Goal: Transaction & Acquisition: Purchase product/service

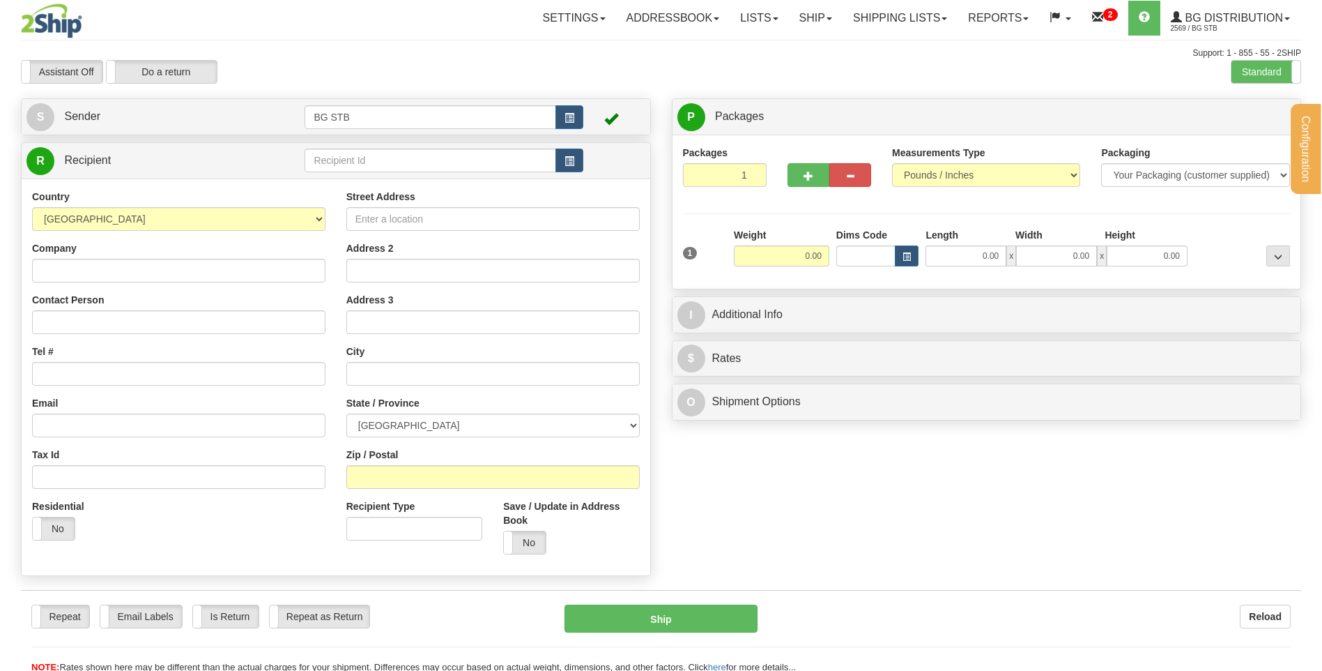
click at [349, 157] on div "Configuration My Configuration Panel Close Configure My Carriers" at bounding box center [661, 336] width 1322 height 673
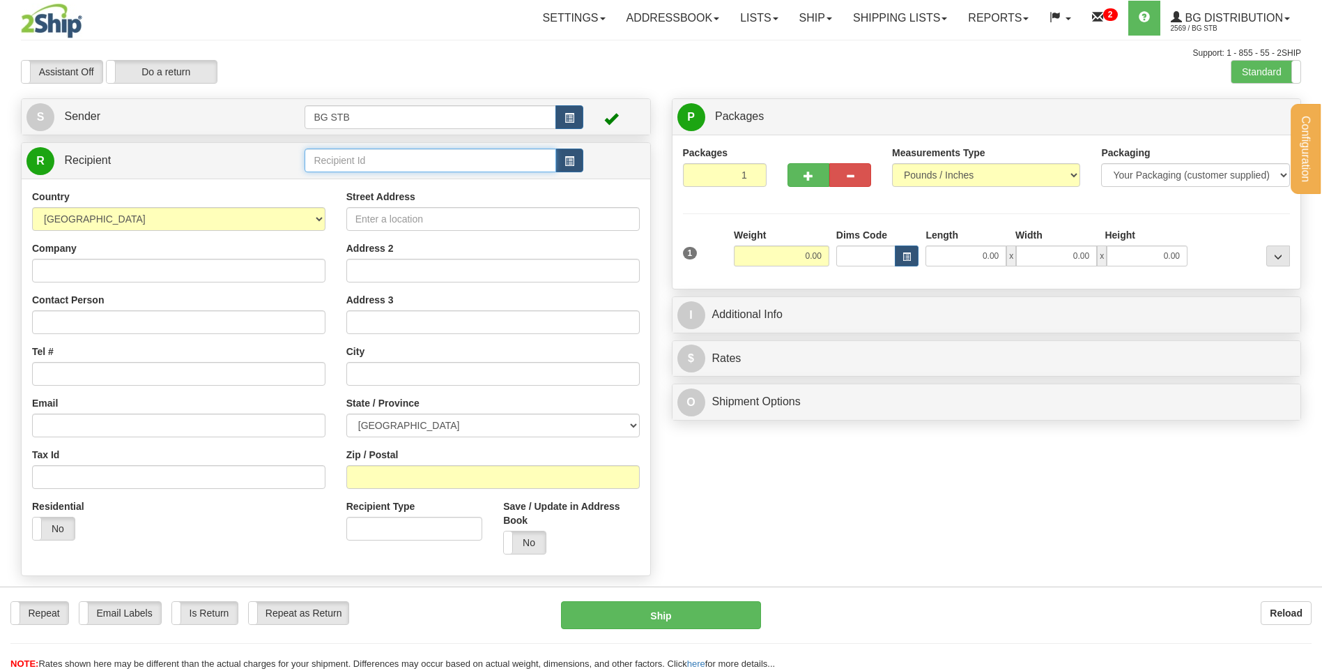
click at [349, 157] on input "text" at bounding box center [430, 160] width 251 height 24
click at [361, 154] on input "text" at bounding box center [430, 160] width 251 height 24
type input "4035"
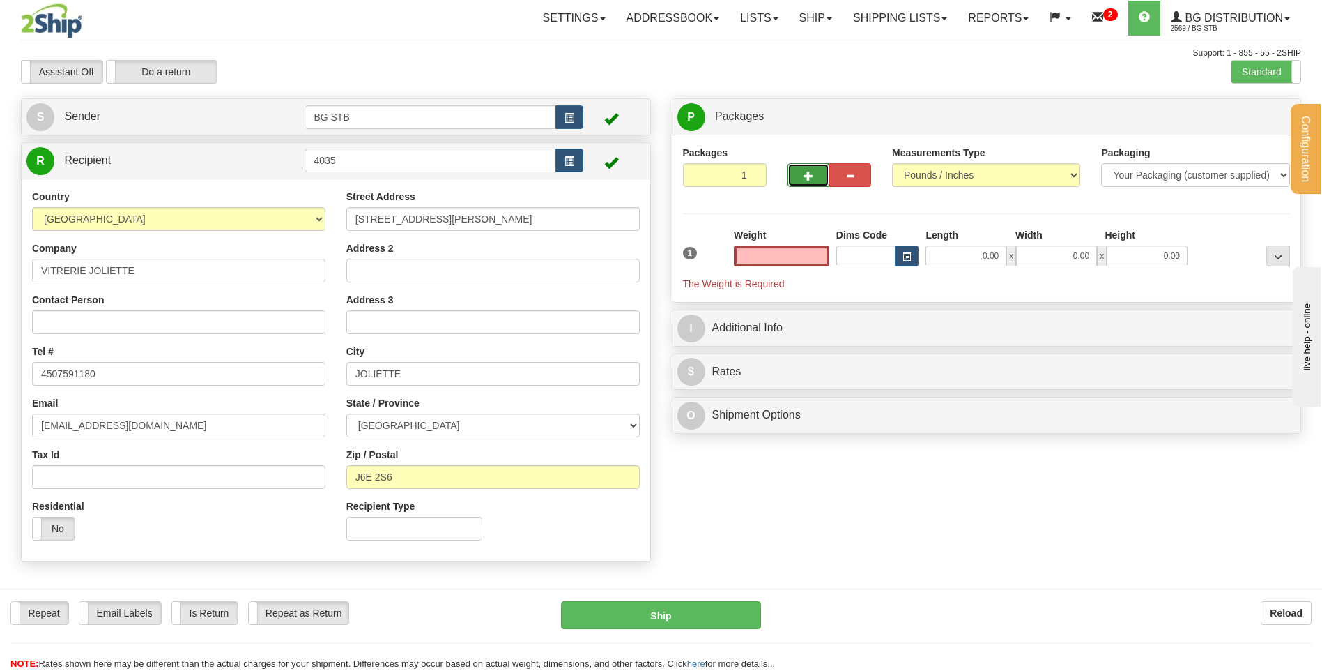
type input "0.00"
drag, startPoint x: 813, startPoint y: 178, endPoint x: 907, endPoint y: 167, distance: 94.1
click at [816, 178] on button "button" at bounding box center [809, 175] width 42 height 24
type input "2"
click at [1248, 120] on span "Package Level" at bounding box center [1260, 117] width 55 height 10
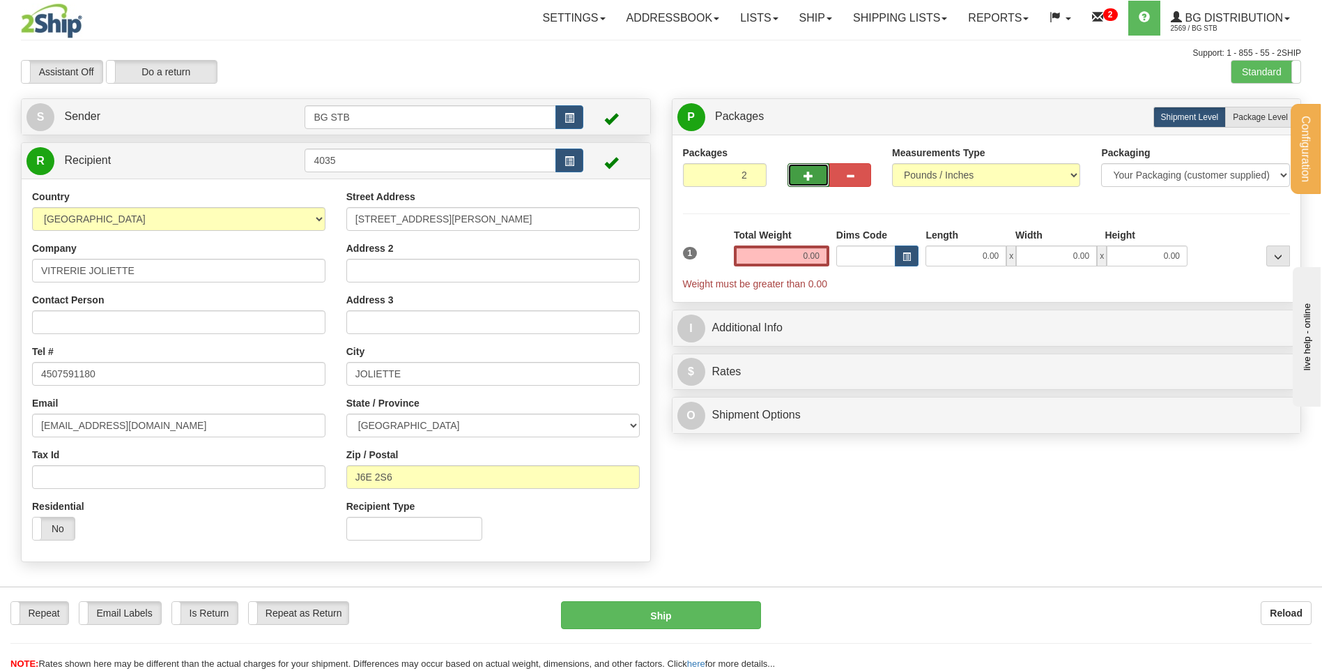
radio input "true"
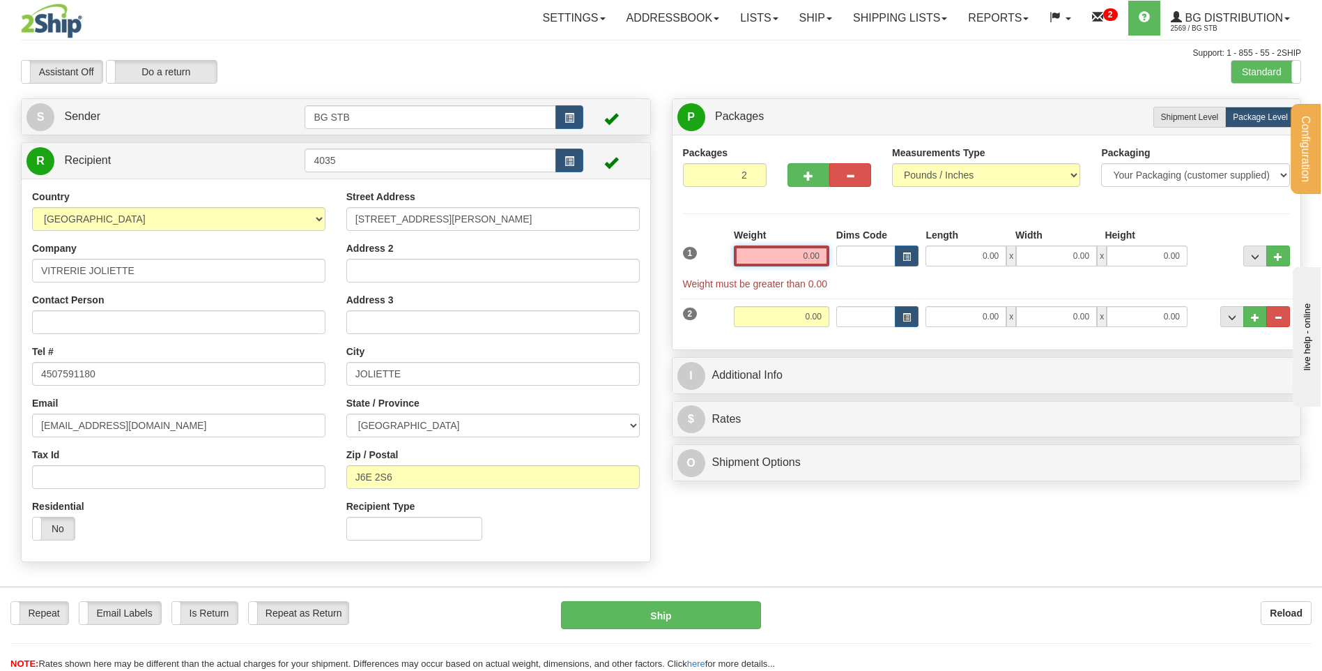
click at [789, 252] on input "0.00" at bounding box center [781, 255] width 95 height 21
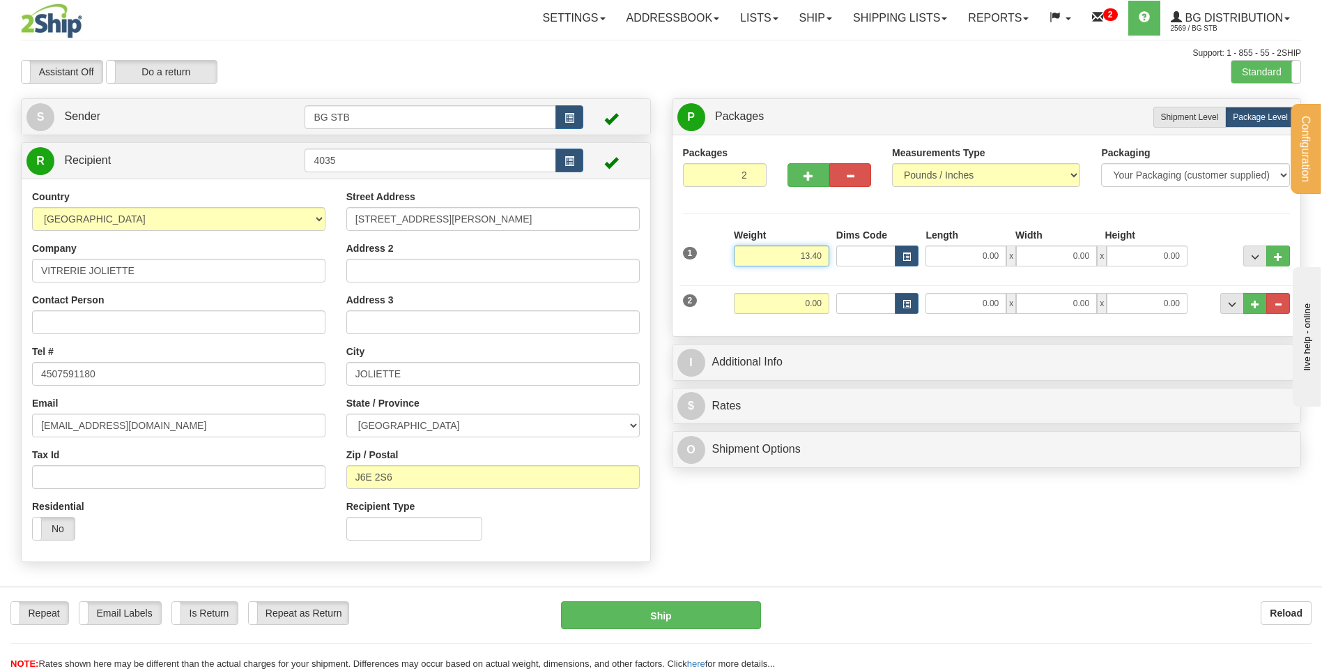
type input "13.40"
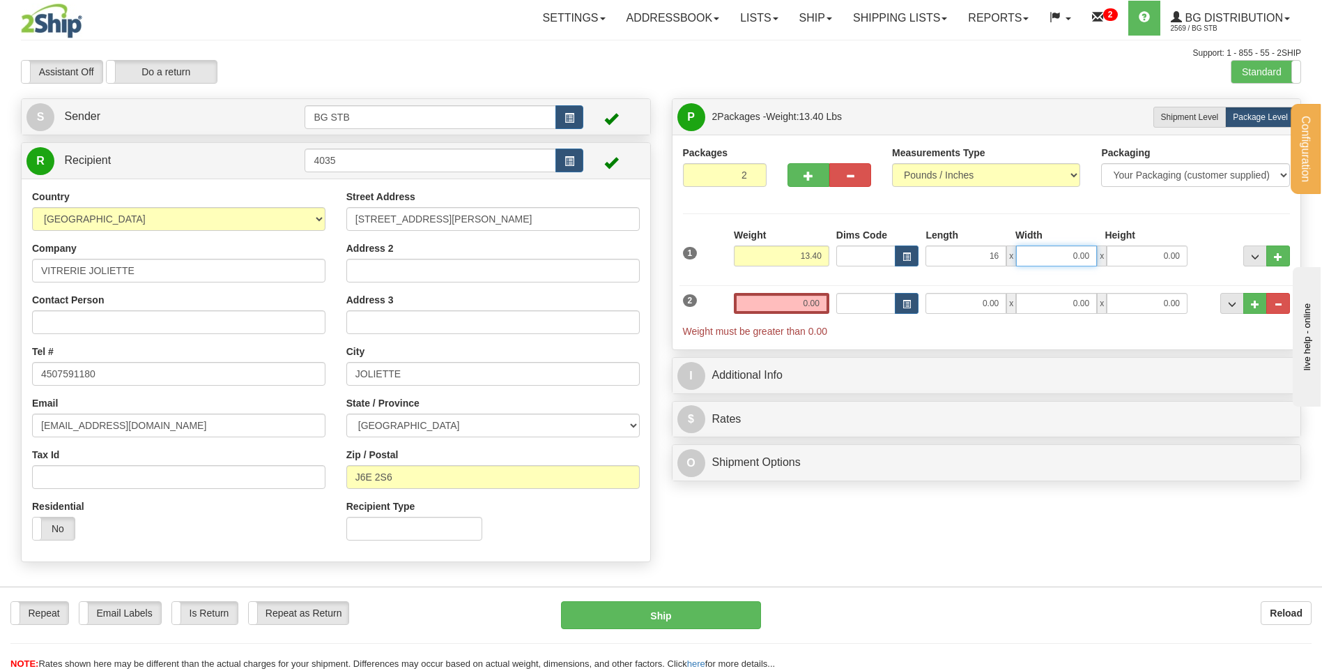
type input "16.00"
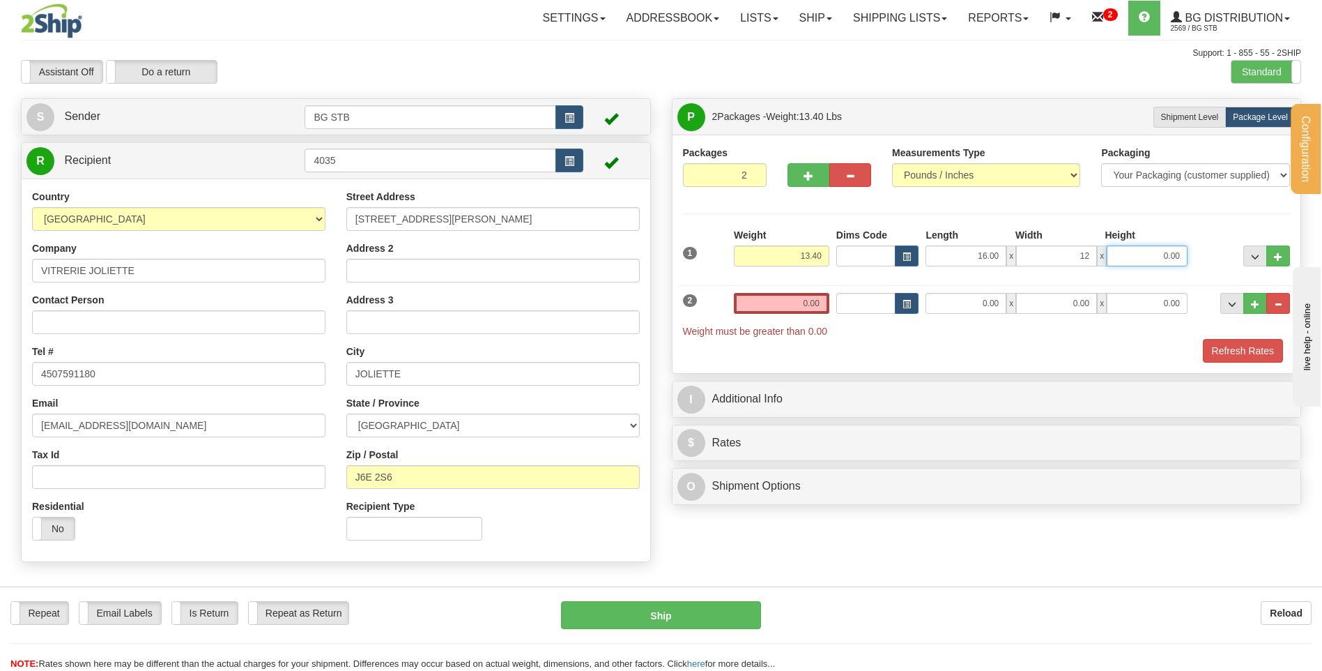
type input "12.00"
type input "11.00"
click at [751, 298] on input "0.00" at bounding box center [781, 303] width 95 height 21
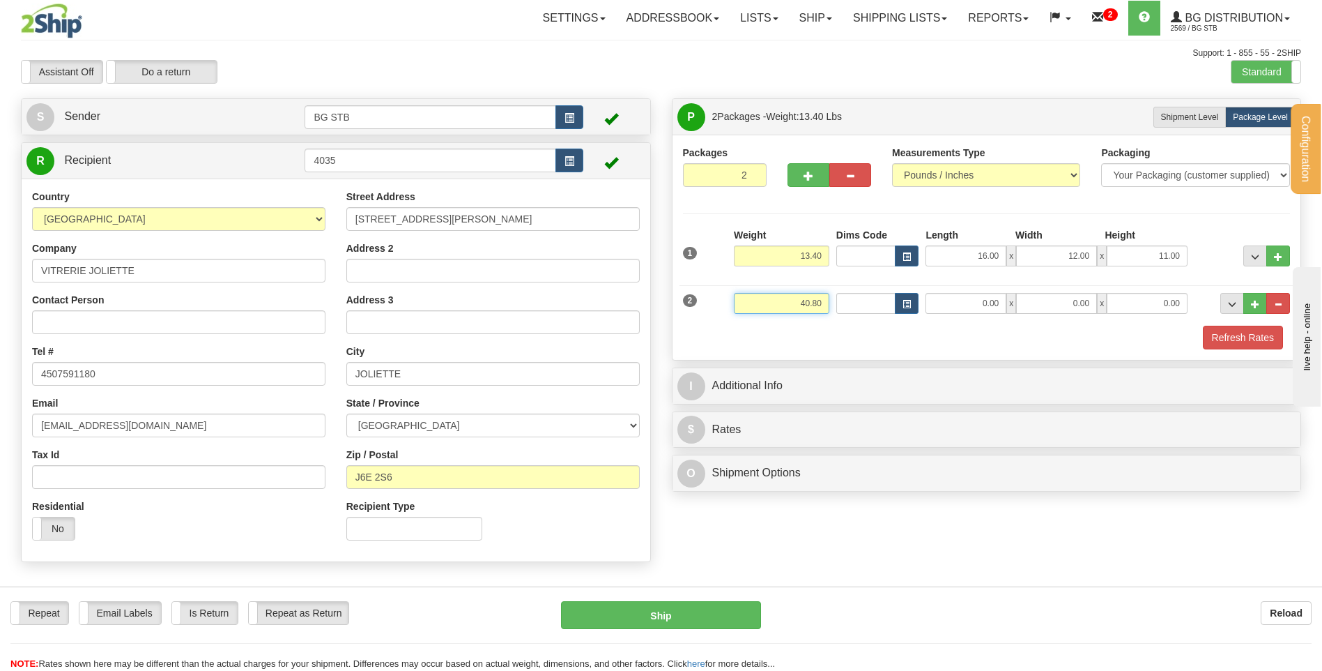
type input "40.80"
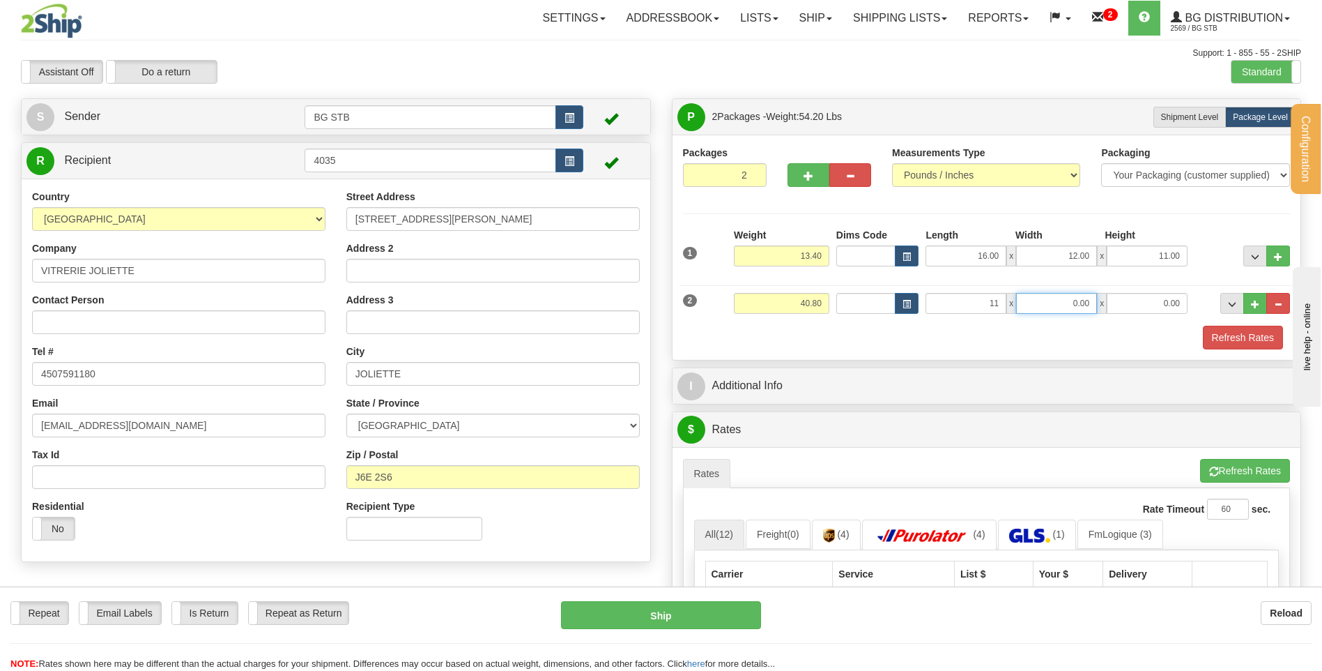
type input "11.00"
type input "9.00"
type input "14.00"
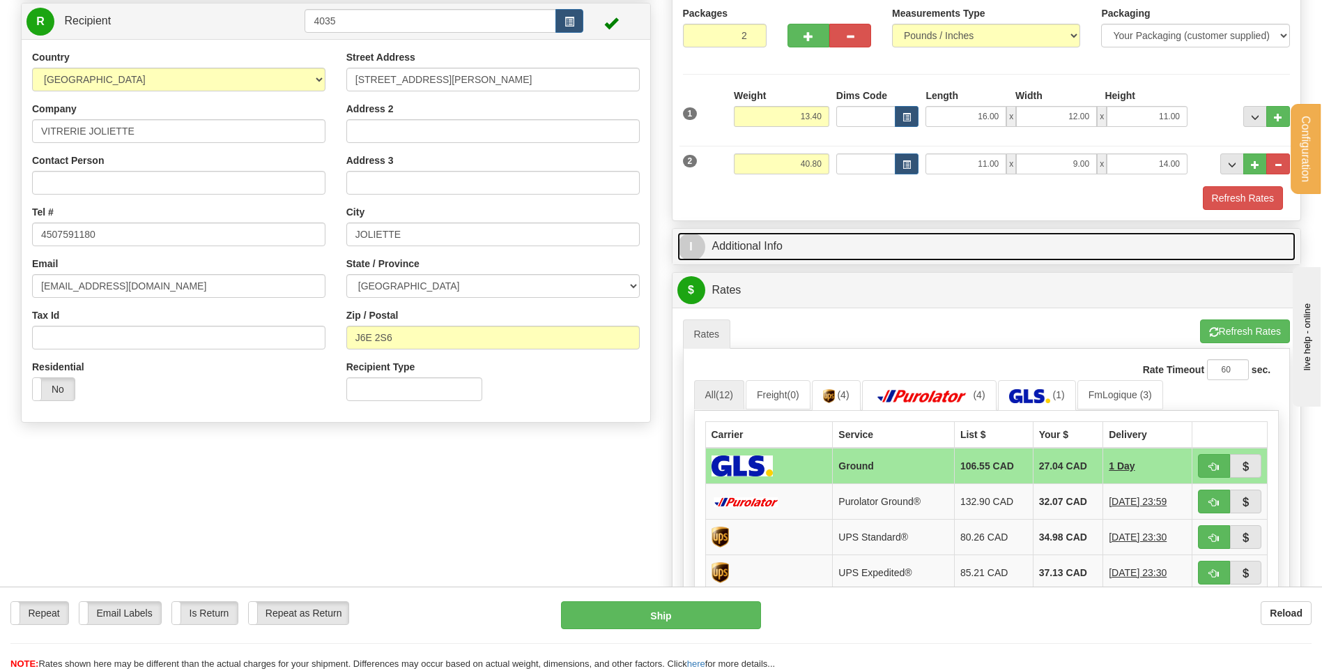
click at [774, 240] on link "I Additional Info" at bounding box center [987, 246] width 619 height 29
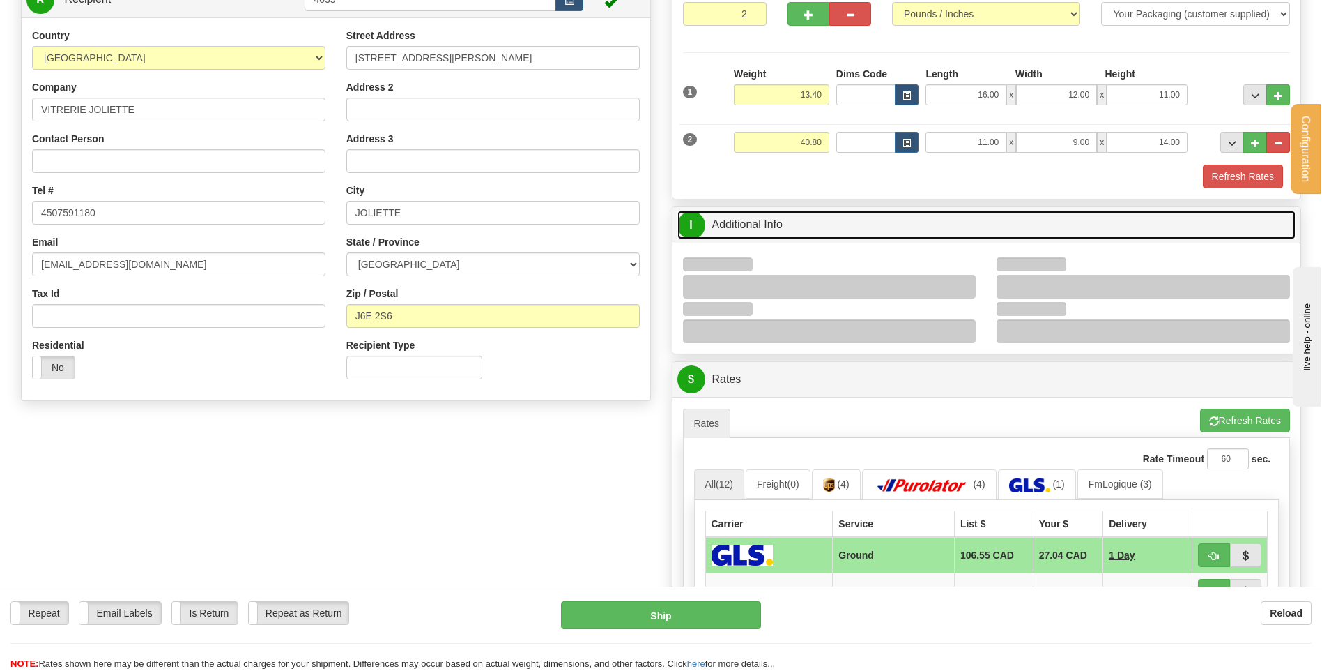
scroll to position [279, 0]
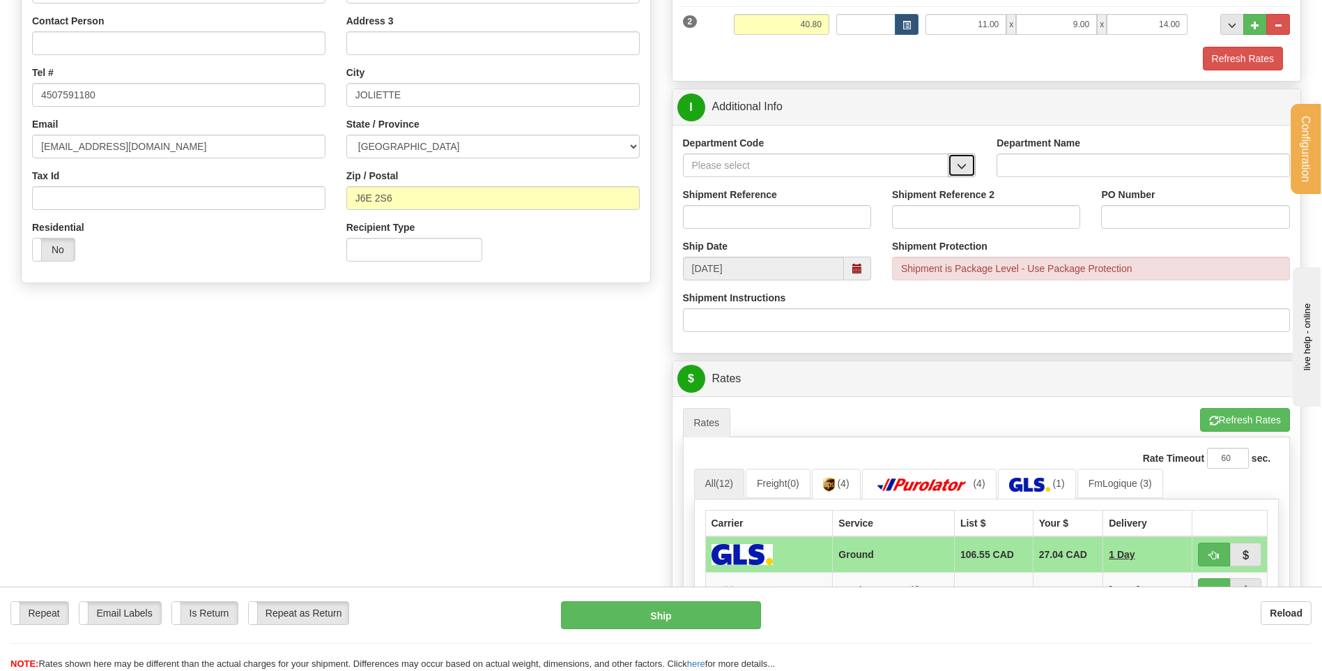
click at [958, 170] on span "button" at bounding box center [962, 166] width 10 height 9
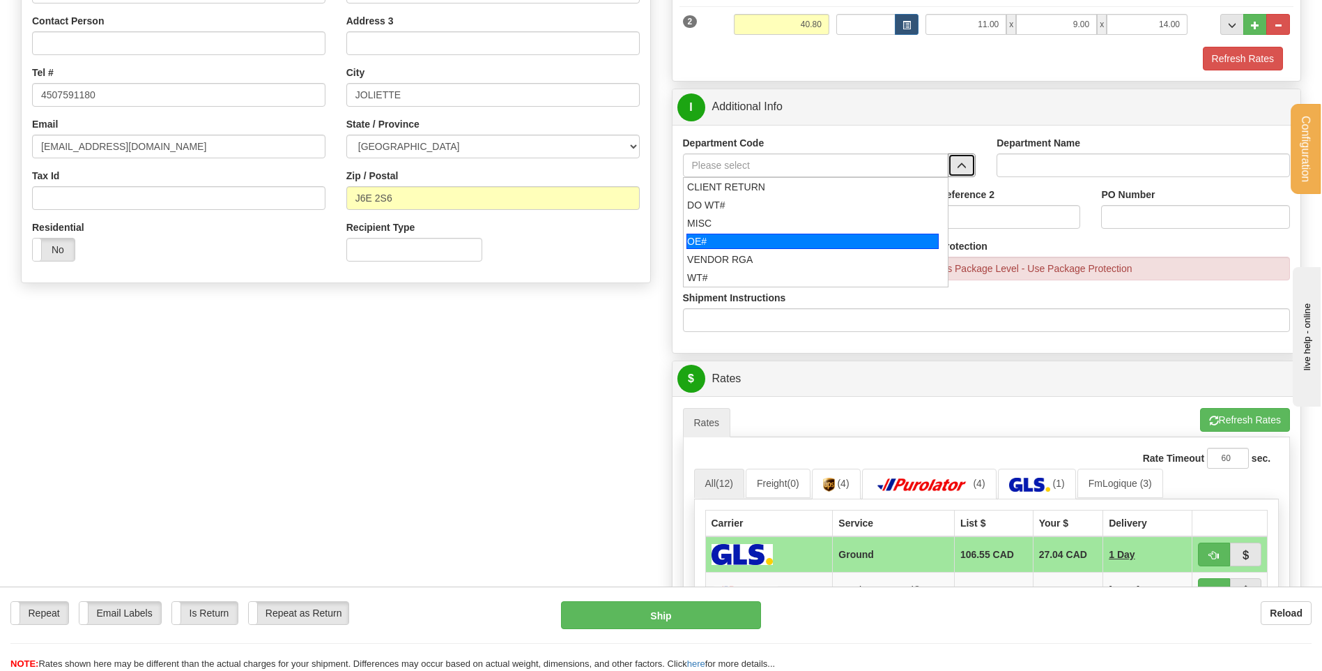
click at [801, 236] on div "OE#" at bounding box center [813, 241] width 252 height 15
type input "OE#"
type input "ORDERS"
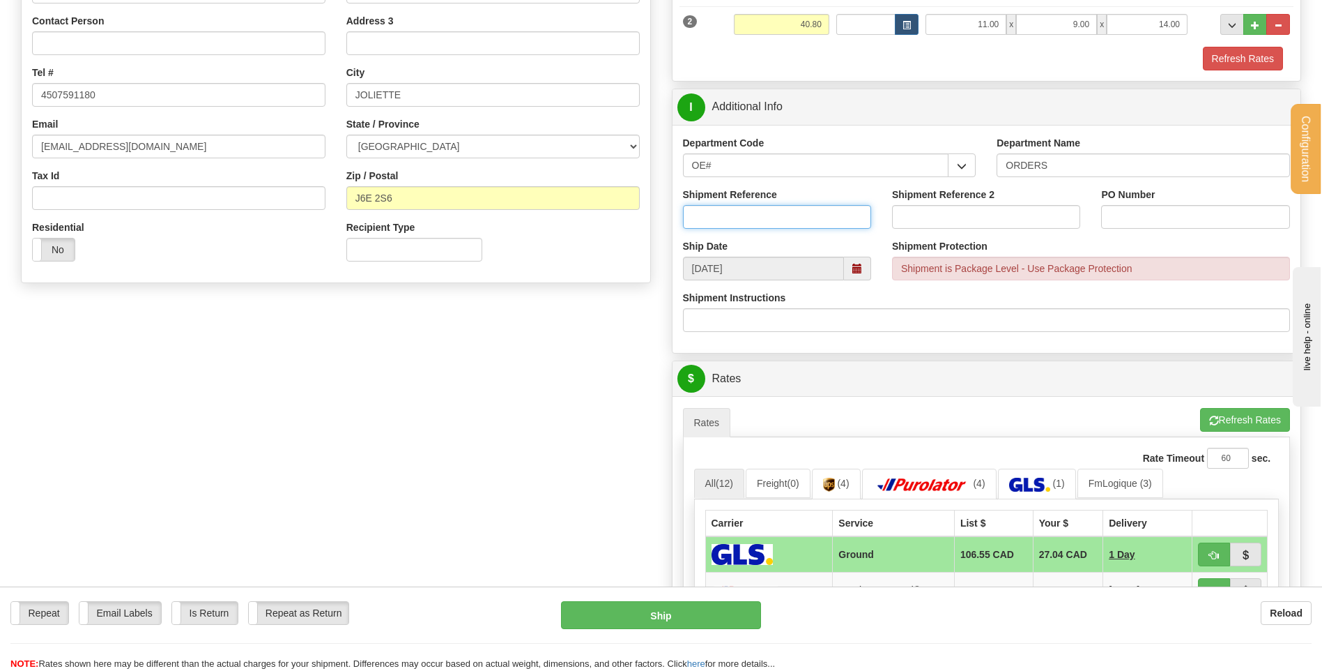
click at [772, 215] on input "Shipment Reference" at bounding box center [777, 217] width 188 height 24
type input "80005473-00"
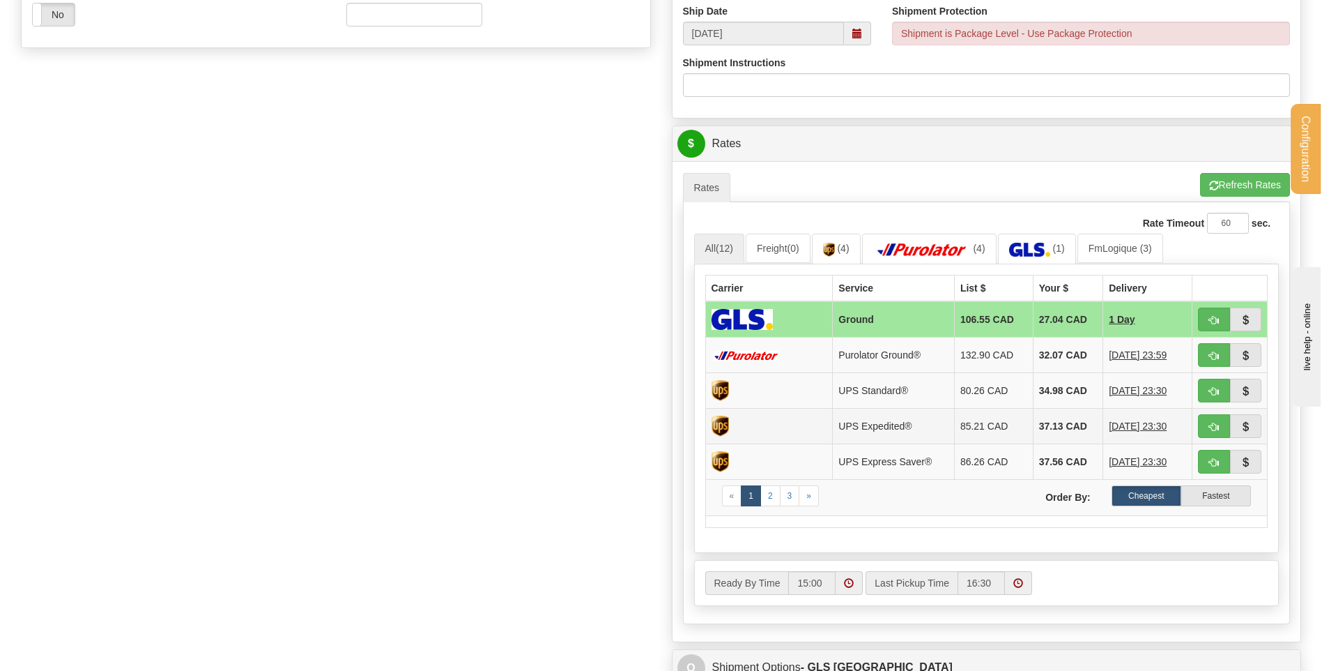
scroll to position [697, 0]
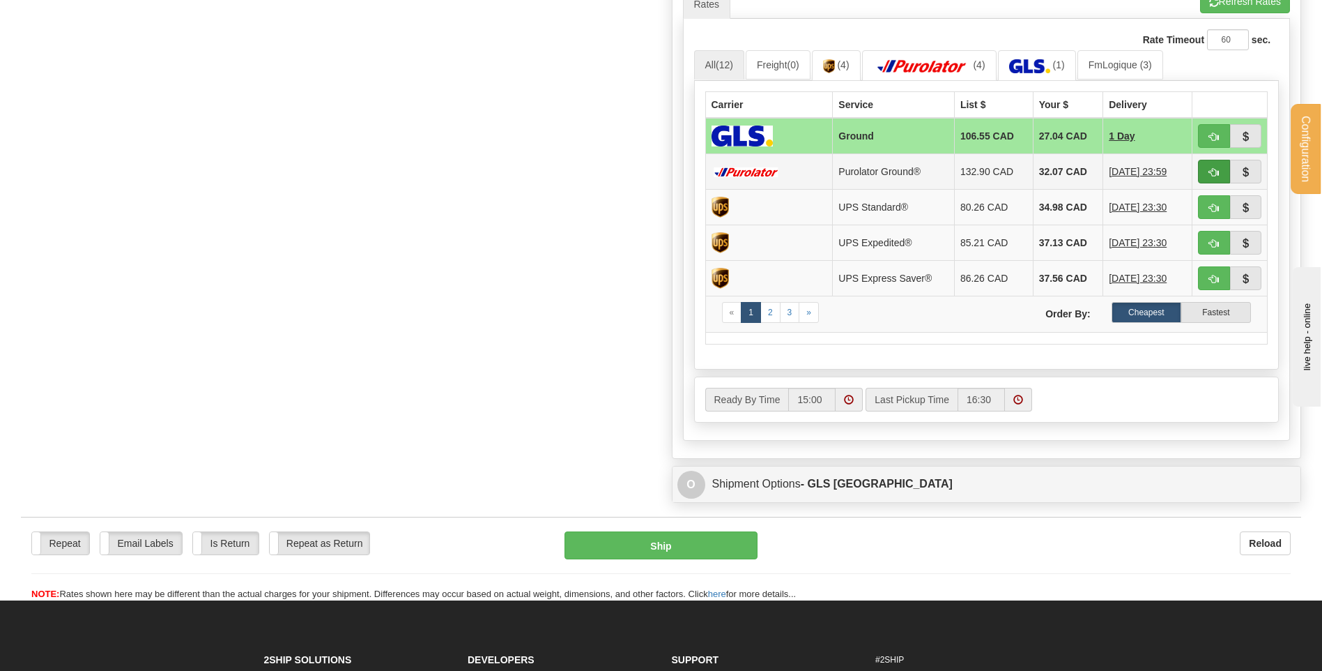
type input "job stock [DATE]"
drag, startPoint x: 1215, startPoint y: 177, endPoint x: 1074, endPoint y: 197, distance: 142.2
click at [1215, 177] on span "button" at bounding box center [1214, 172] width 10 height 9
type input "260"
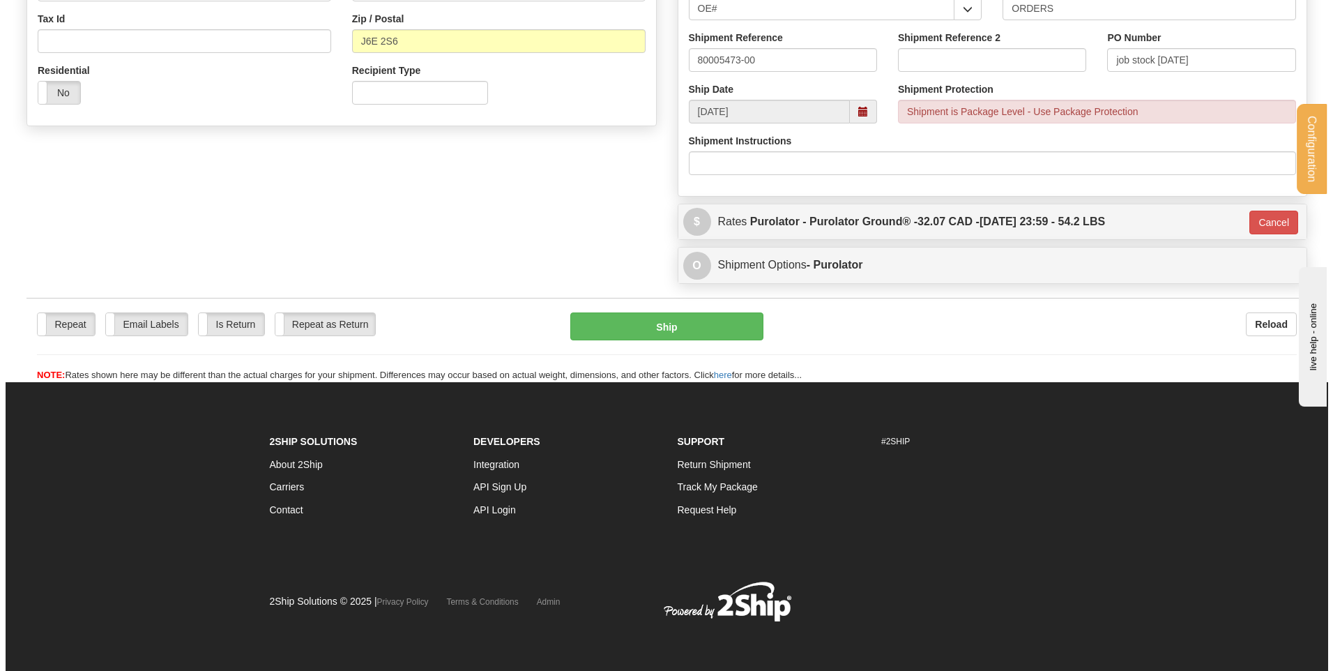
scroll to position [436, 0]
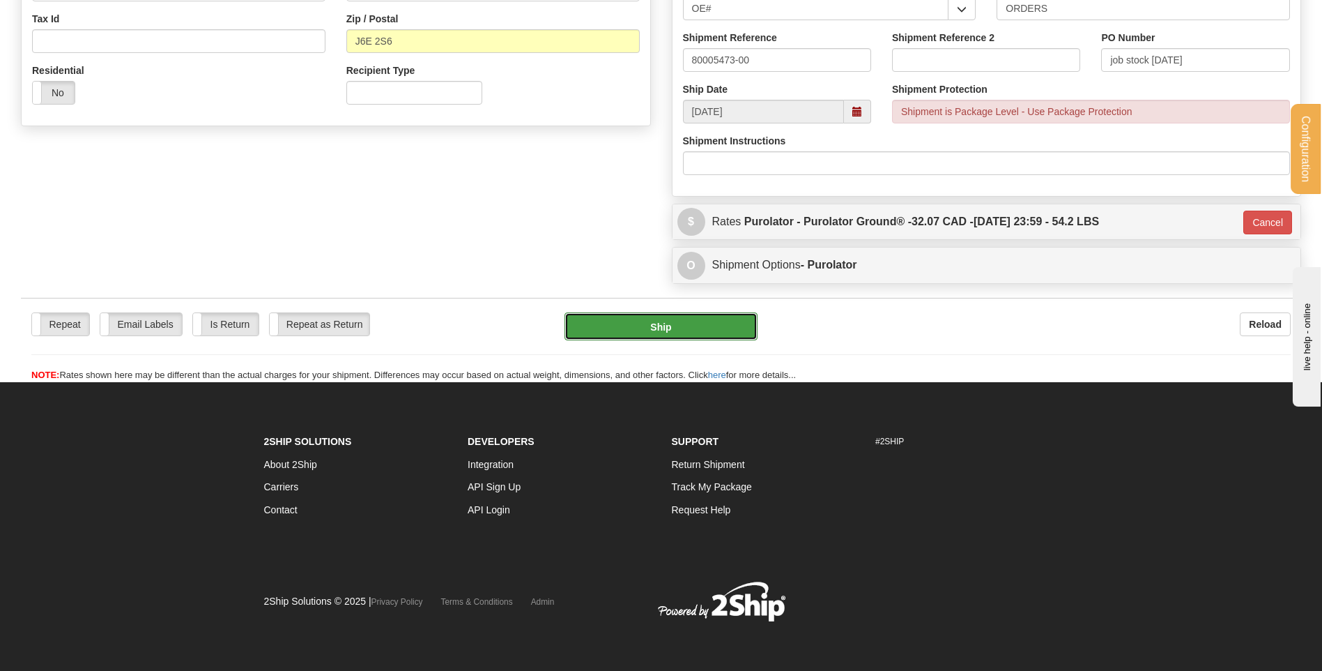
click at [642, 325] on button "Ship" at bounding box center [661, 326] width 192 height 28
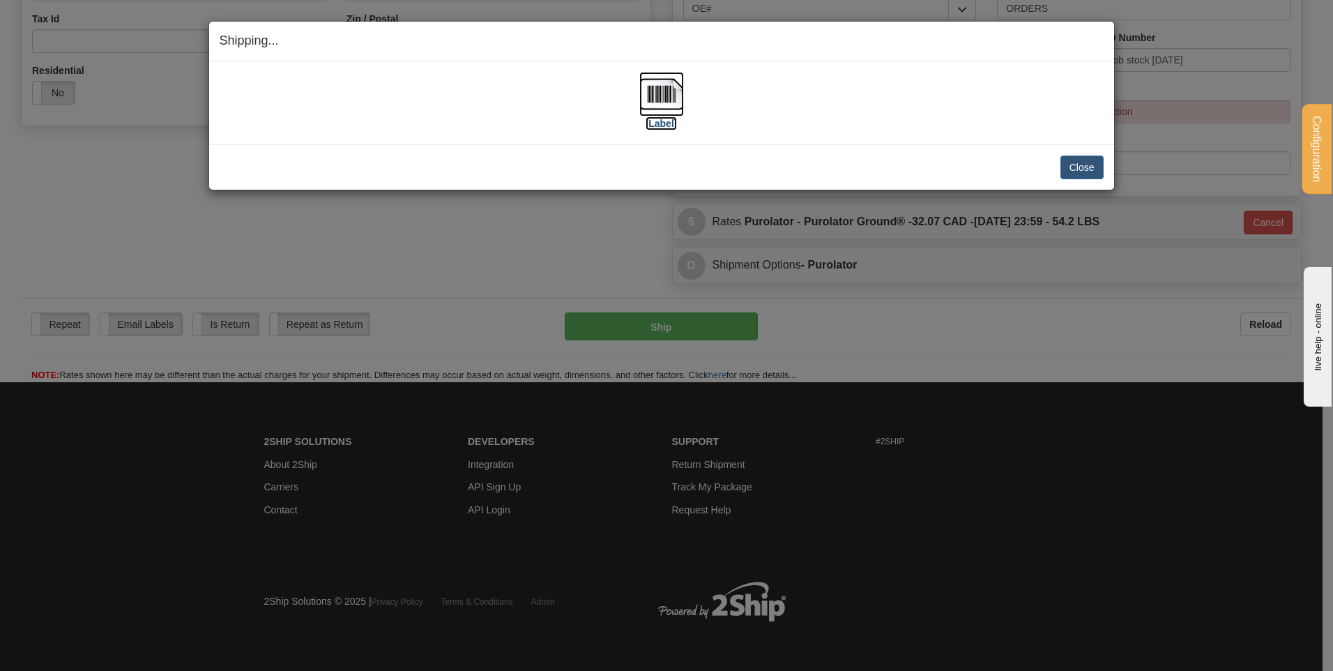
click at [668, 96] on img at bounding box center [661, 94] width 45 height 45
